Goal: Task Accomplishment & Management: Complete application form

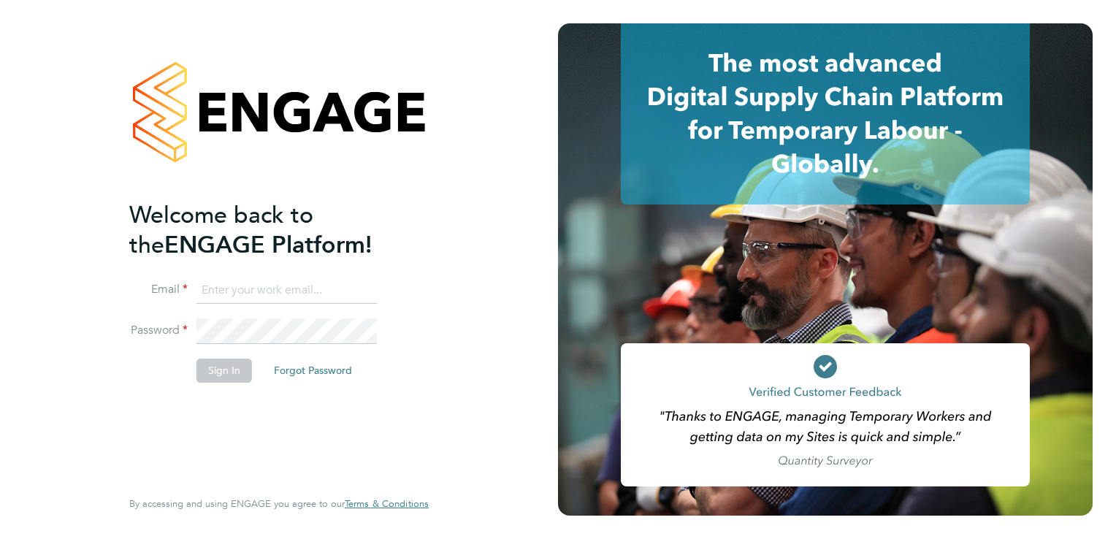
type input "[EMAIL_ADDRESS][DOMAIN_NAME]"
click at [238, 369] on button "Sign In" at bounding box center [225, 370] width 56 height 23
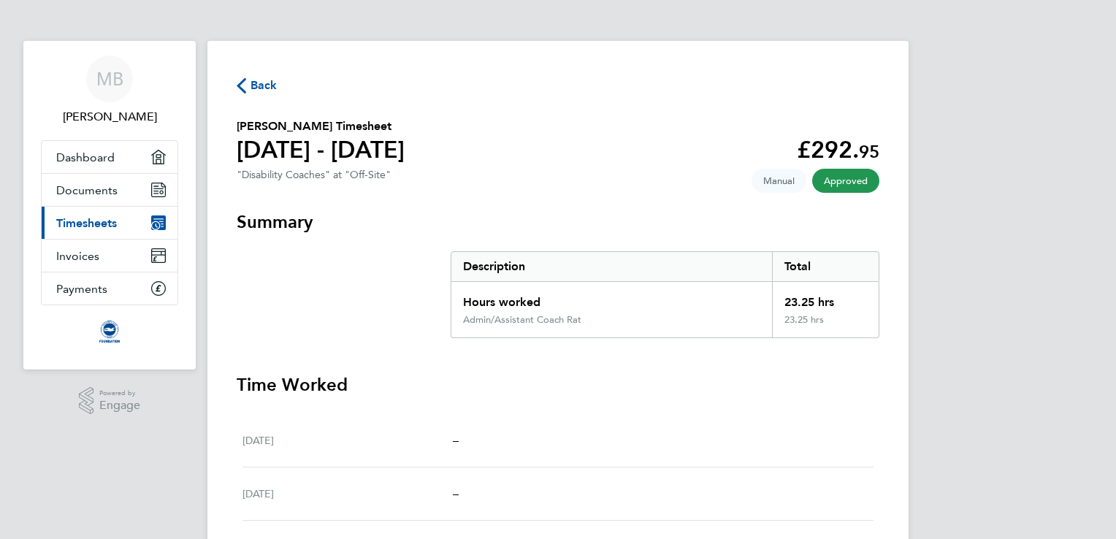
click at [263, 86] on span "Back" at bounding box center [264, 86] width 27 height 18
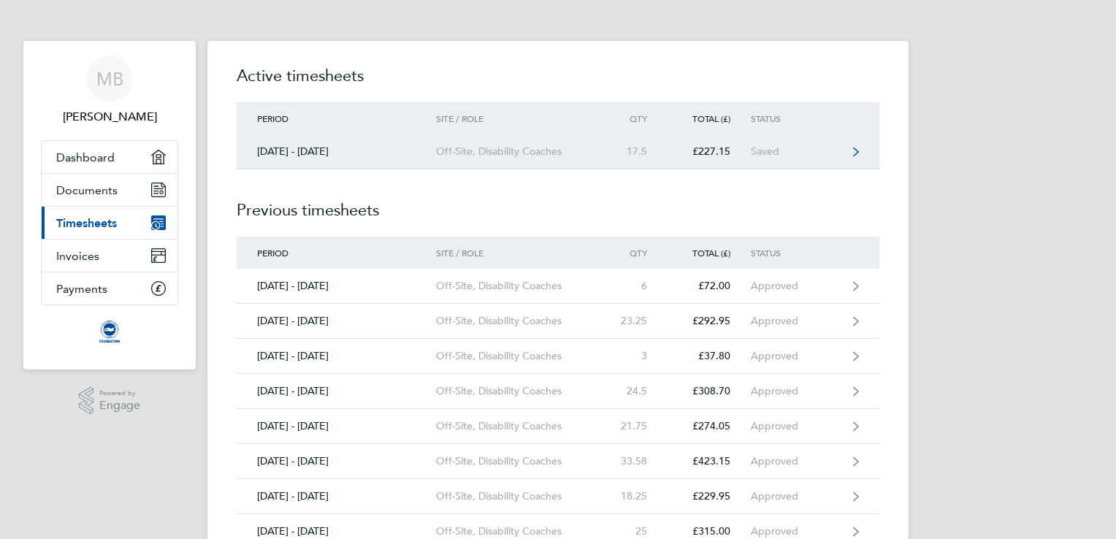
click at [856, 154] on icon at bounding box center [856, 152] width 6 height 10
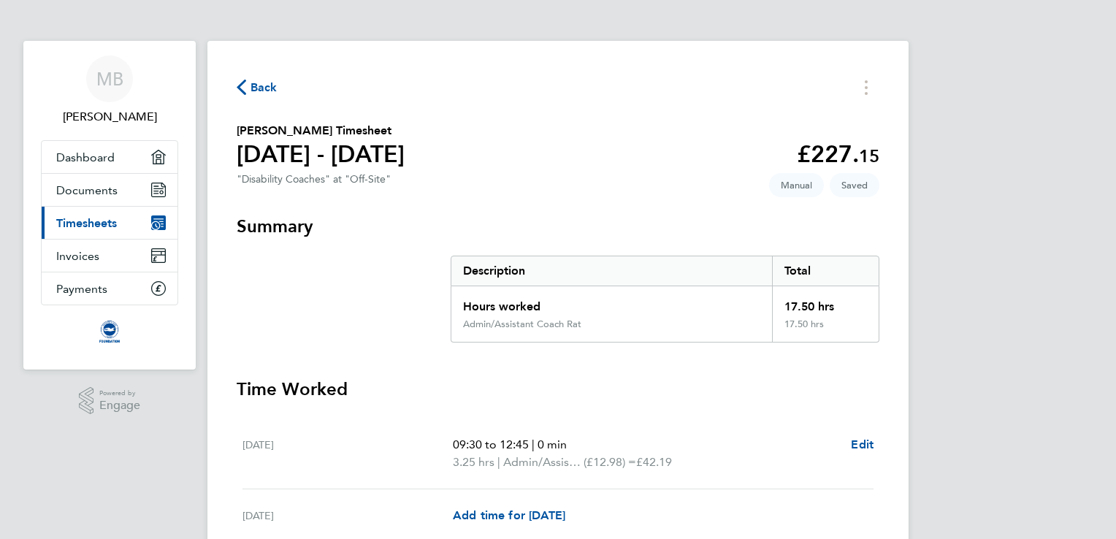
click at [683, 437] on p "09:30 to 12:45 | 0 min" at bounding box center [646, 445] width 386 height 18
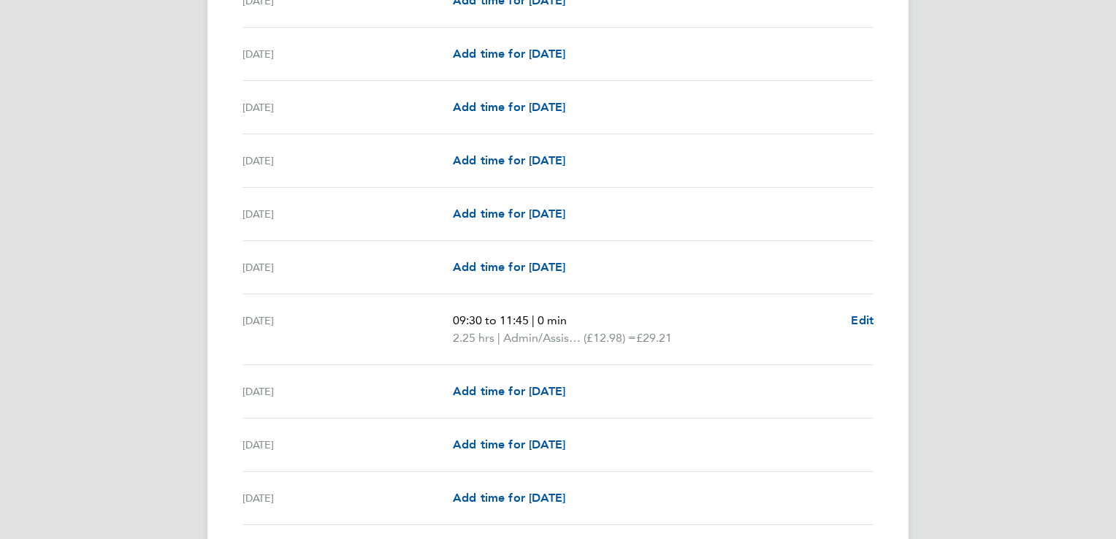
scroll to position [1695, 0]
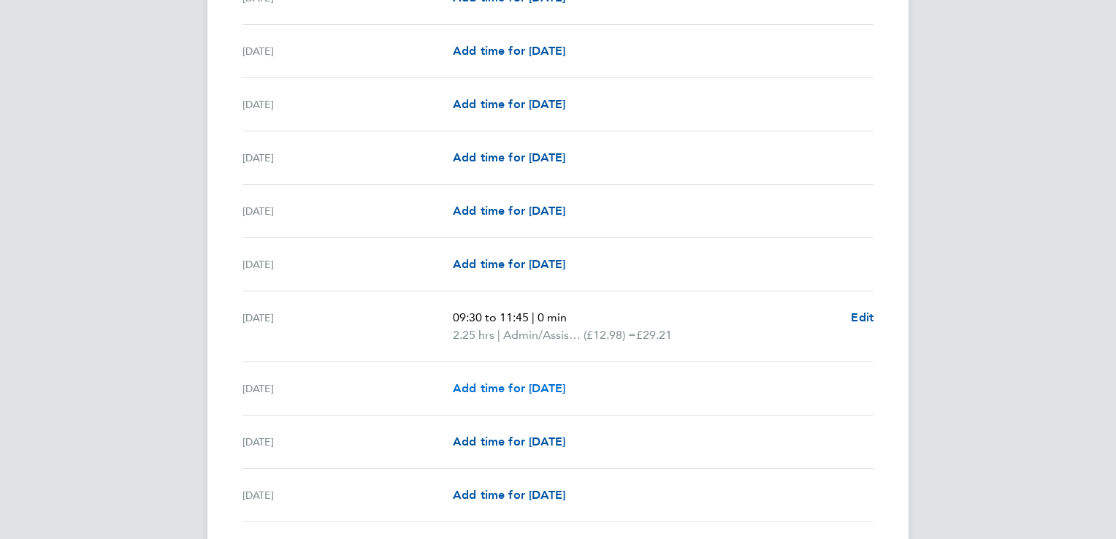
click at [544, 384] on span "Add time for [DATE]" at bounding box center [509, 388] width 113 height 14
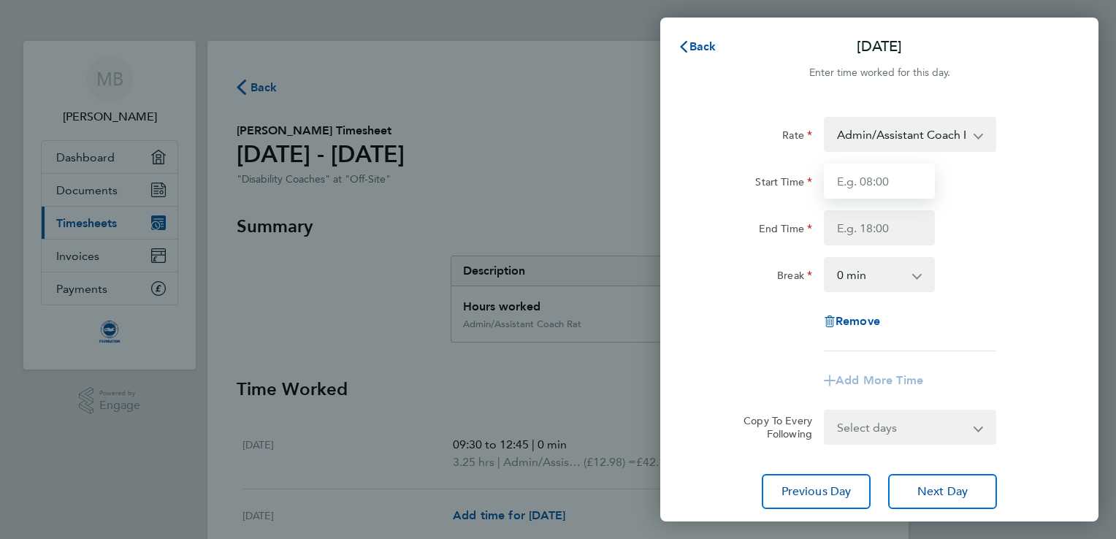
click at [883, 174] on input "Start Time" at bounding box center [879, 181] width 111 height 35
type input "13:00"
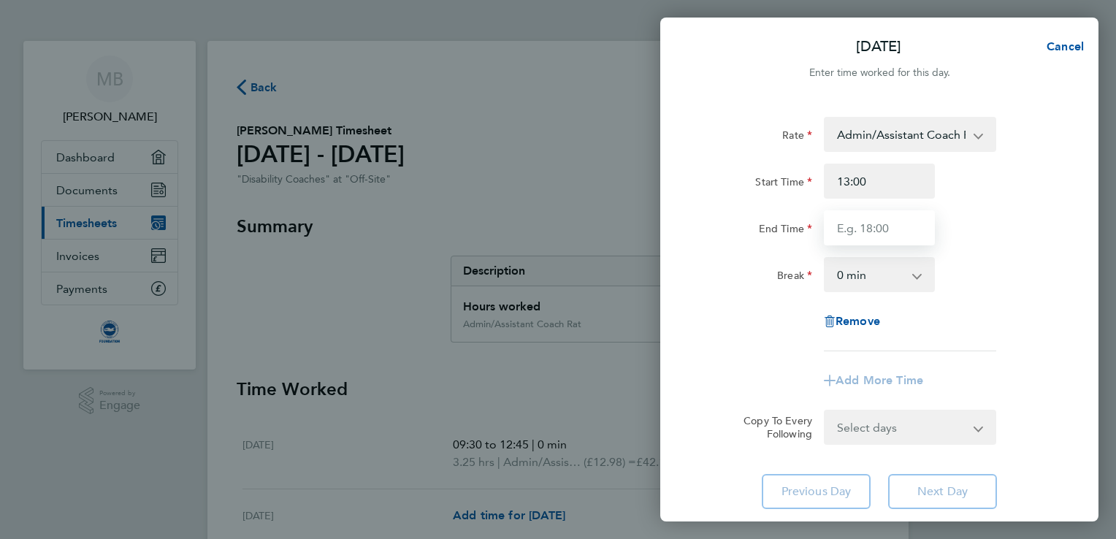
click at [874, 233] on input "End Time" at bounding box center [879, 227] width 111 height 35
type input "16:50"
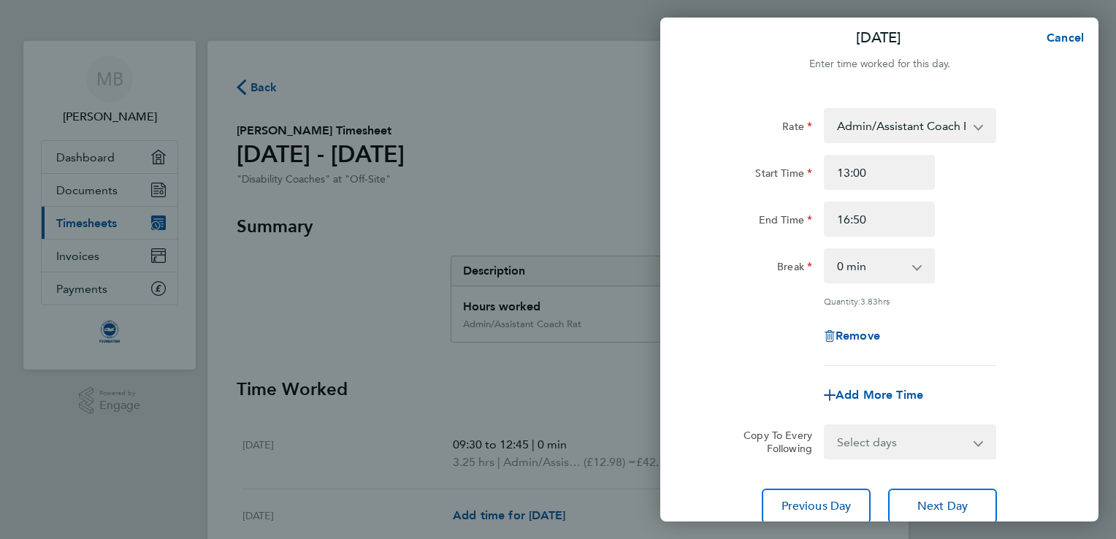
scroll to position [120, 0]
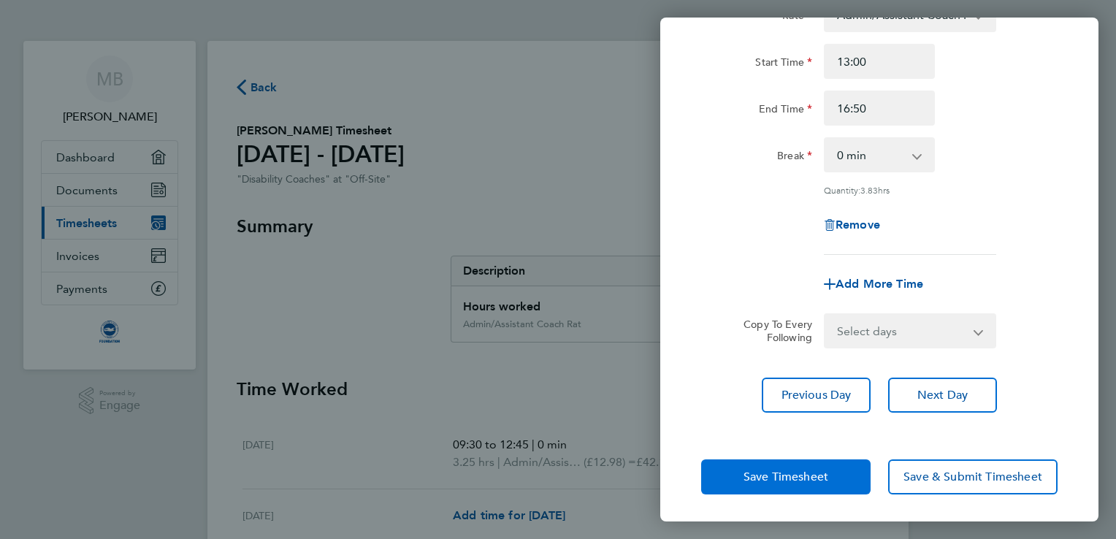
click at [774, 484] on button "Save Timesheet" at bounding box center [786, 477] width 170 height 35
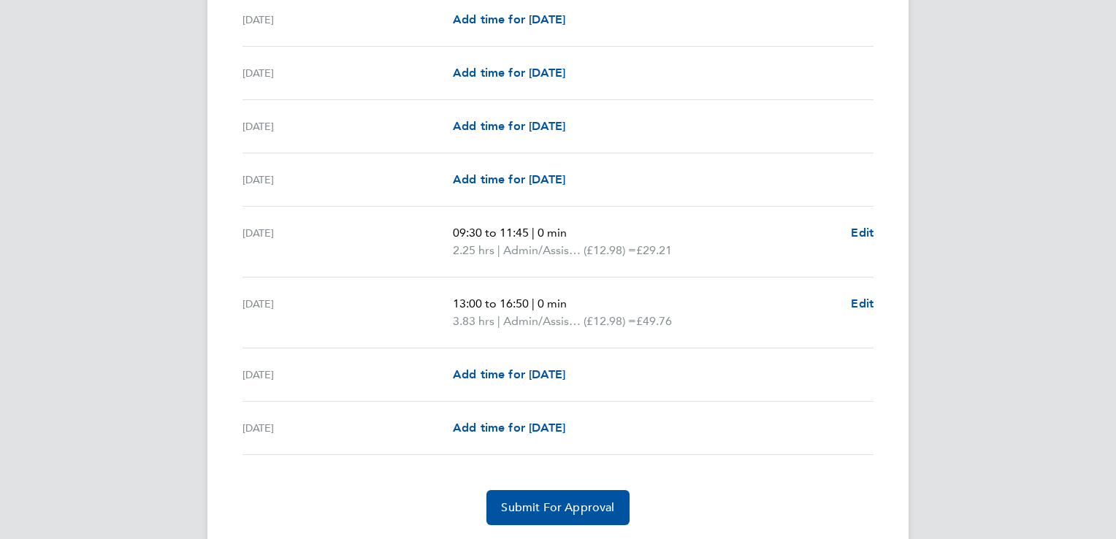
scroll to position [1820, 0]
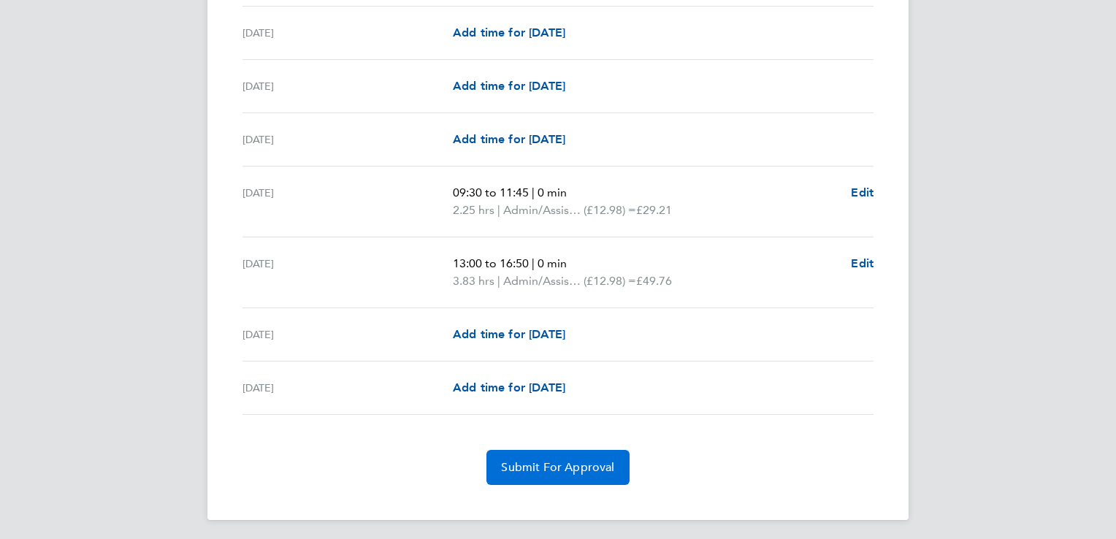
click at [565, 460] on span "Submit For Approval" at bounding box center [557, 467] width 113 height 15
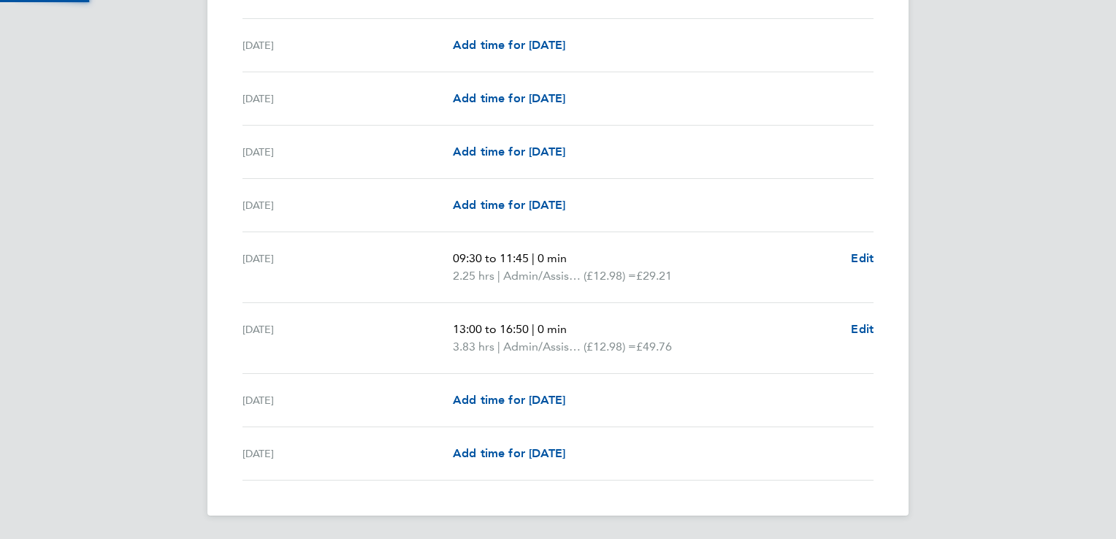
scroll to position [1750, 0]
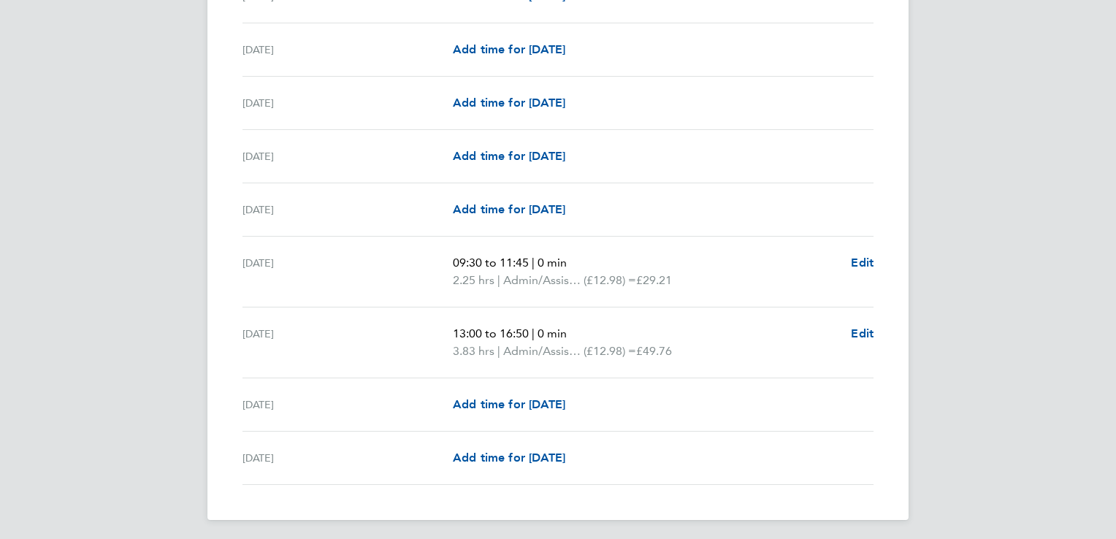
click at [712, 310] on div "Sun 28 Sep 13:00 to 16:50 | 0 min 3.83 hrs | Admin/Assistant Coach Rat (£12.98)…" at bounding box center [558, 343] width 631 height 71
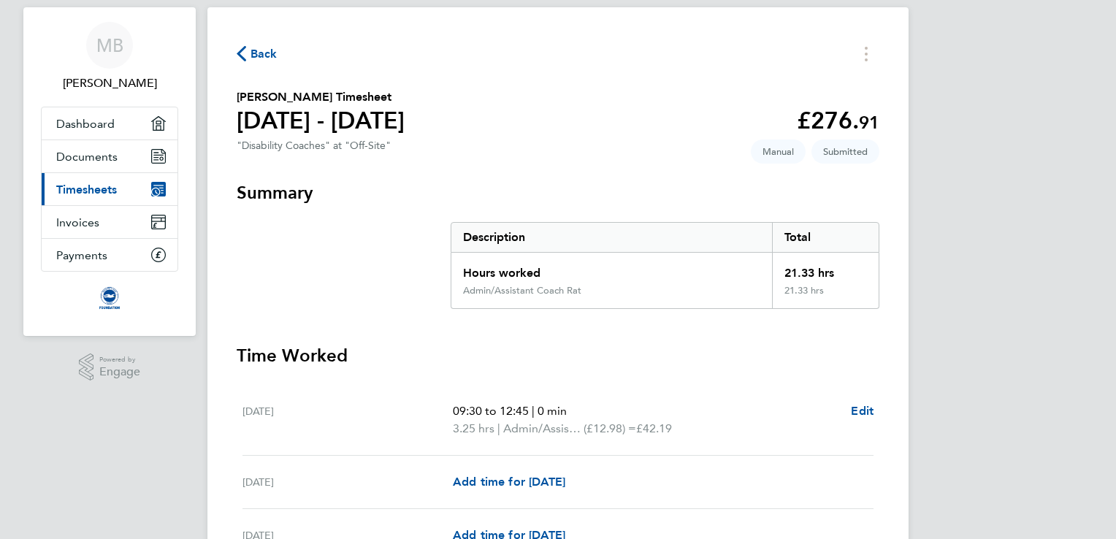
scroll to position [0, 0]
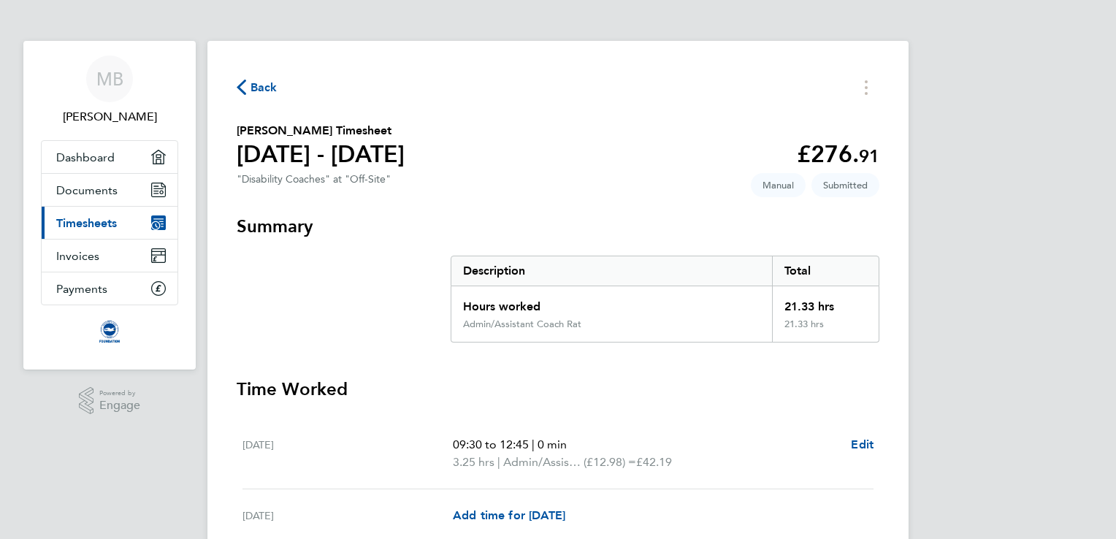
click at [263, 82] on span "Back" at bounding box center [264, 88] width 27 height 18
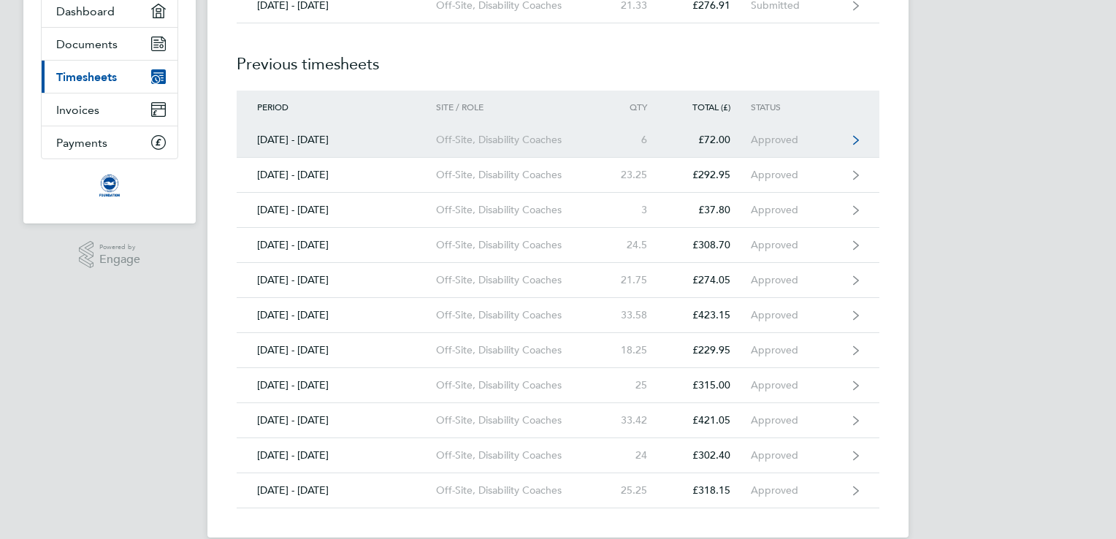
scroll to position [166, 0]
